Goal: Task Accomplishment & Management: Use online tool/utility

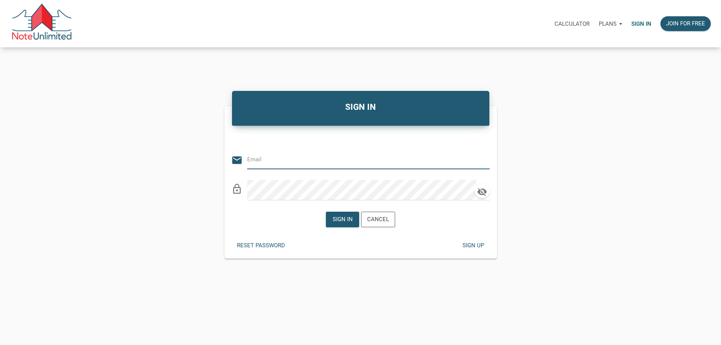
click at [270, 158] on input "email" at bounding box center [362, 159] width 231 height 17
type input "[PERSON_NAME][EMAIL_ADDRESS][DOMAIN_NAME]"
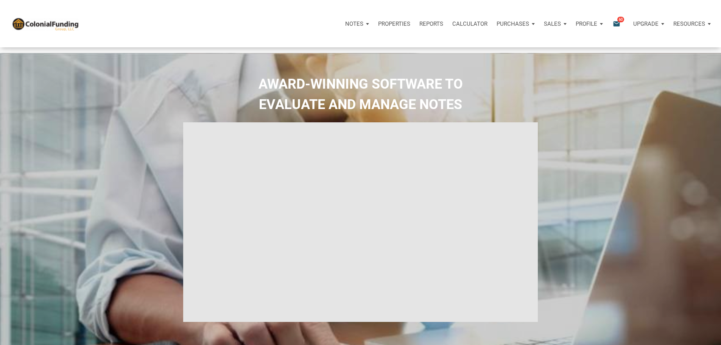
select select
type input "Introduction to new features"
select select
click at [345, 27] on p "Notes" at bounding box center [354, 23] width 18 height 7
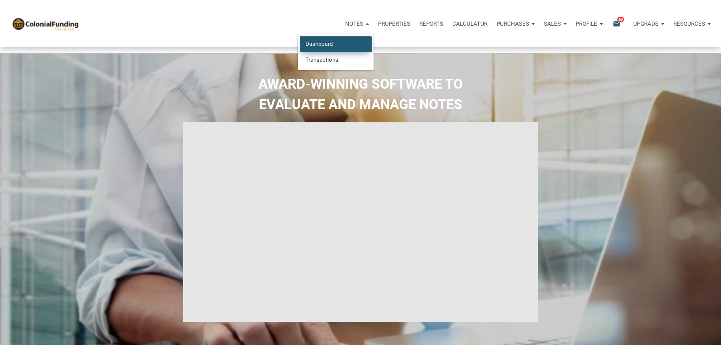
click at [300, 52] on link "Dashboard" at bounding box center [336, 44] width 72 height 16
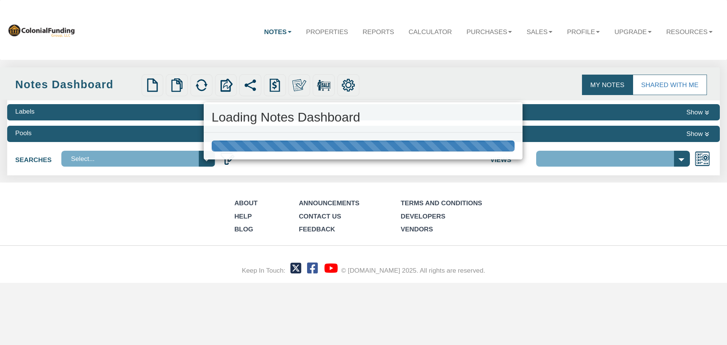
select select "316"
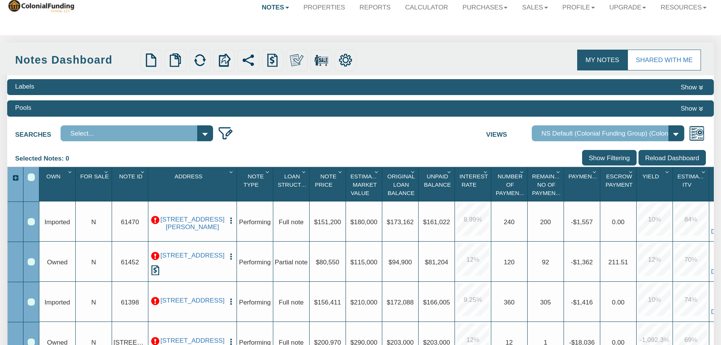
scroll to position [38, 0]
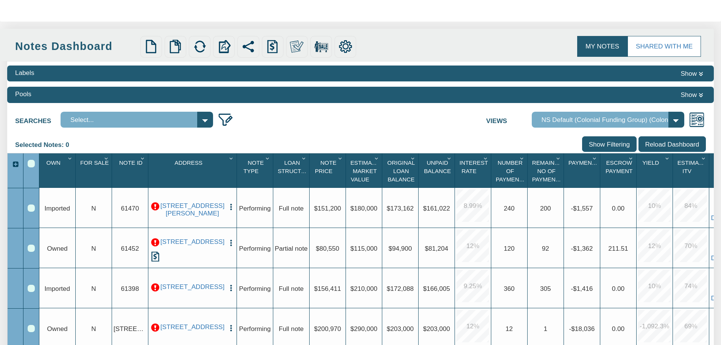
click at [228, 242] on img "button" at bounding box center [231, 243] width 8 height 8
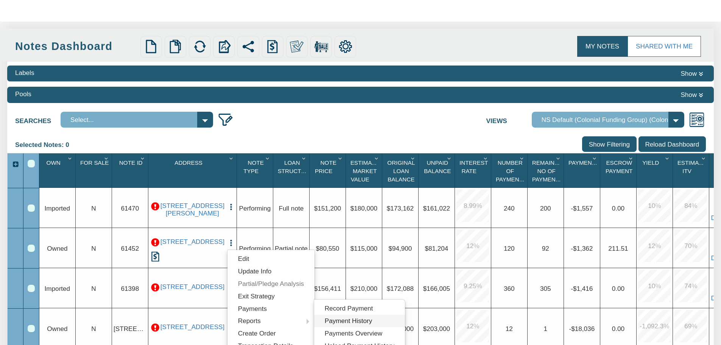
click at [338, 318] on link "Payment History" at bounding box center [359, 321] width 91 height 12
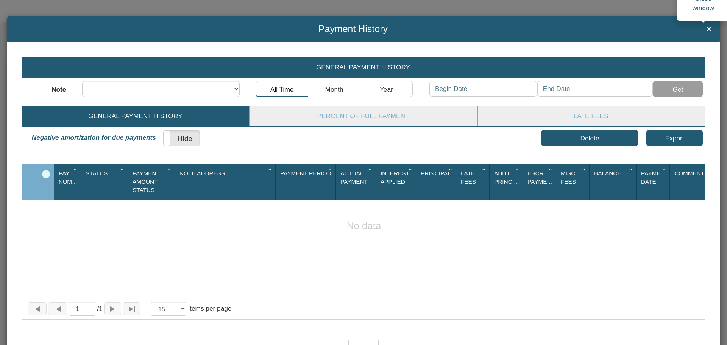
click at [706, 24] on span "×" at bounding box center [709, 29] width 6 height 10
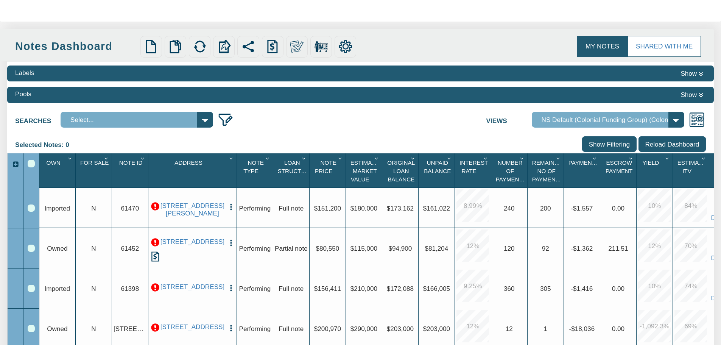
click at [32, 248] on div "Row 2, Row Selection Checkbox" at bounding box center [31, 248] width 7 height 7
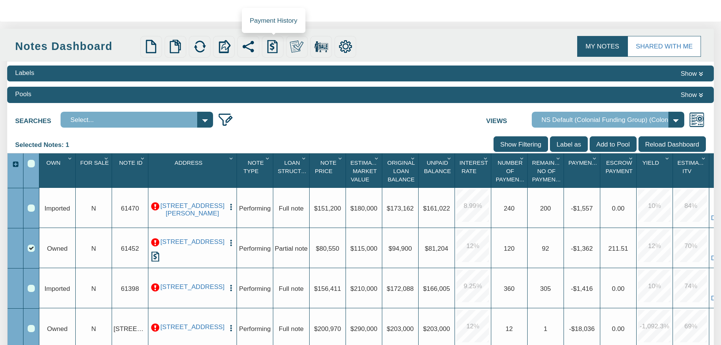
click at [274, 48] on img at bounding box center [273, 47] width 14 height 14
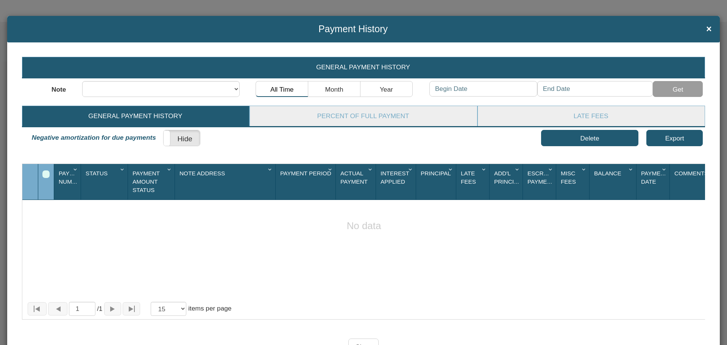
click at [706, 28] on span "×" at bounding box center [709, 29] width 6 height 10
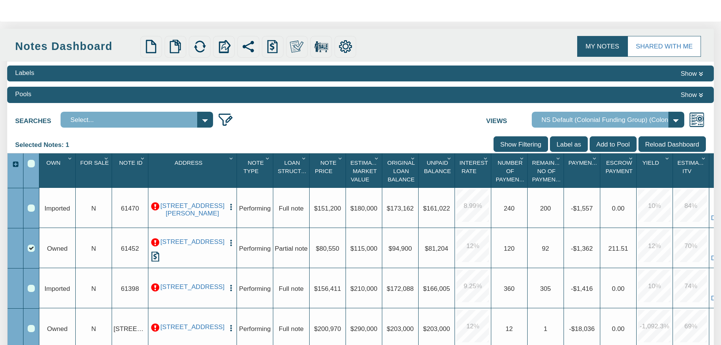
click at [231, 246] on img "button" at bounding box center [231, 243] width 8 height 8
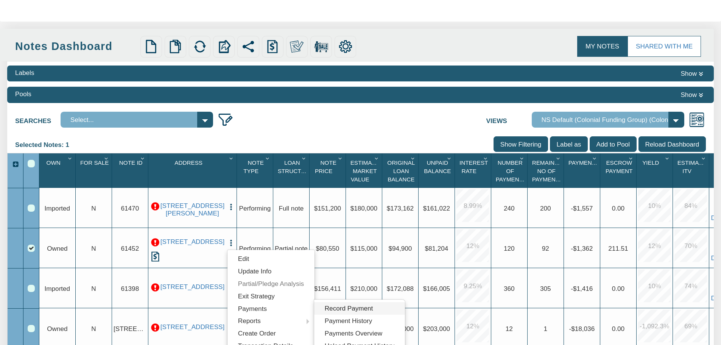
click at [341, 306] on link "Record Payment" at bounding box center [359, 308] width 91 height 12
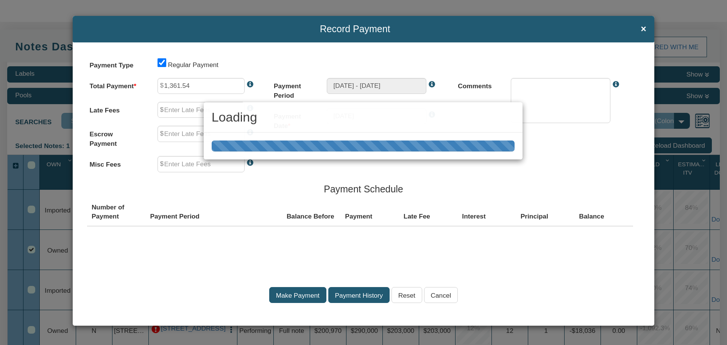
type input "0.00"
type input "211.51"
type input "0.00"
type textarea "Regular payment"
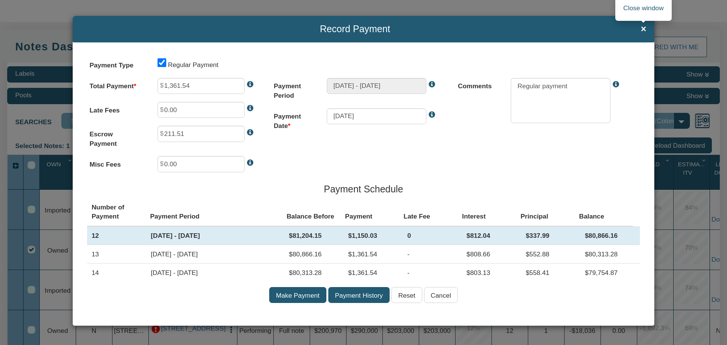
click at [641, 28] on span "×" at bounding box center [644, 29] width 6 height 10
